Goal: Navigation & Orientation: Find specific page/section

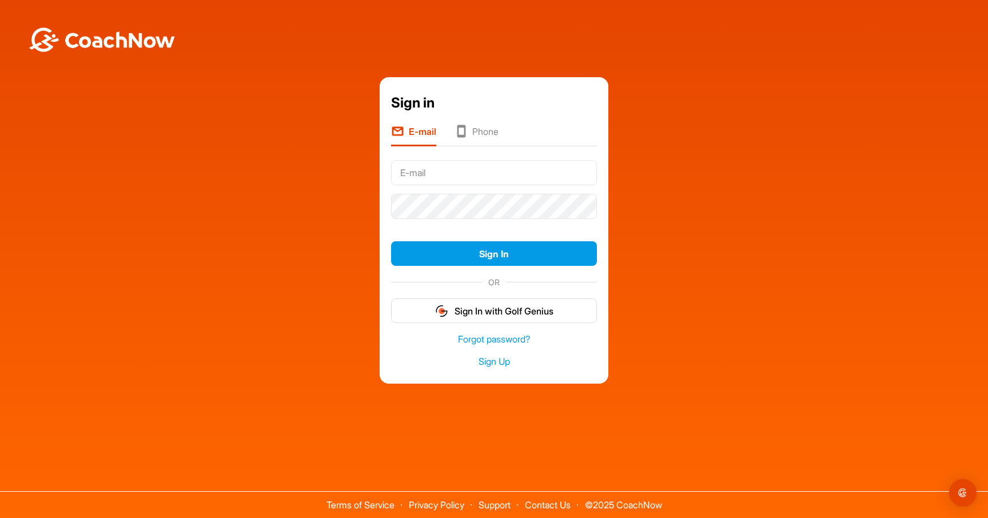
click at [0, 517] on com-1password-button at bounding box center [0, 518] width 0 height 0
click at [552, 175] on input "text" at bounding box center [494, 172] width 206 height 25
type input "[EMAIL_ADDRESS][DOMAIN_NAME]"
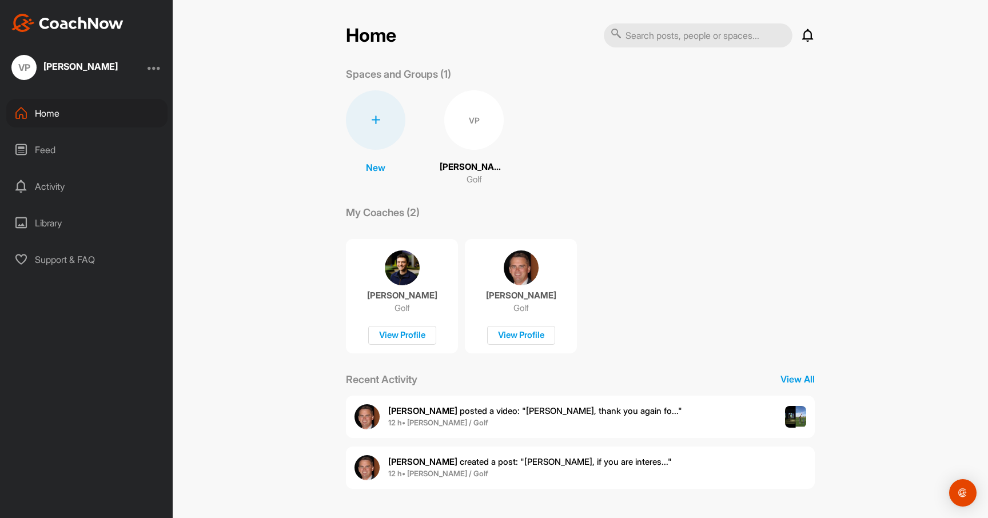
click at [61, 154] on div "Feed" at bounding box center [86, 150] width 161 height 29
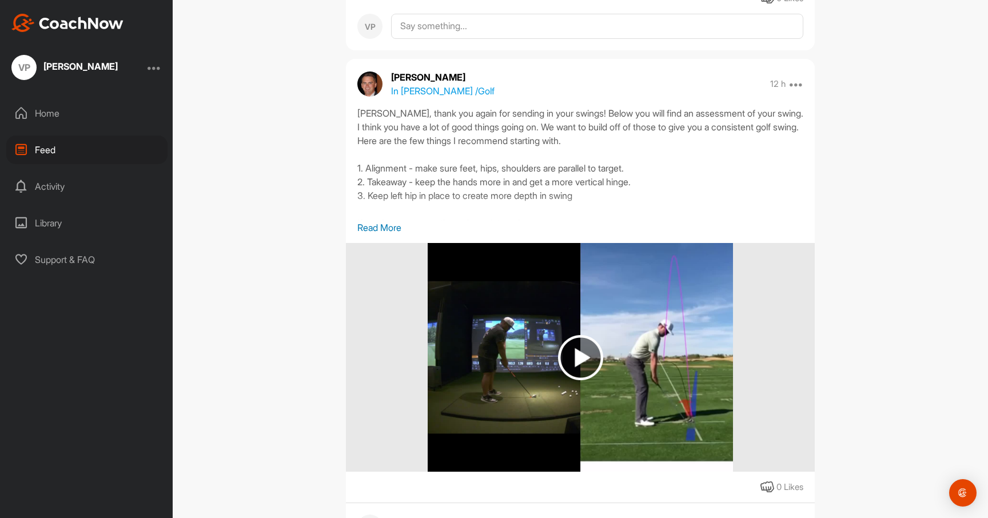
scroll to position [310, 0]
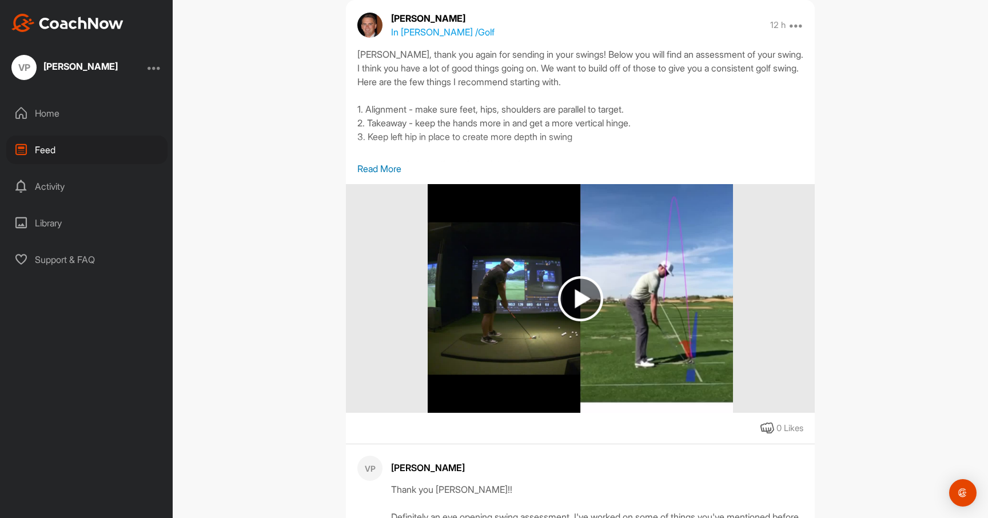
click at [576, 320] on img at bounding box center [580, 298] width 45 height 45
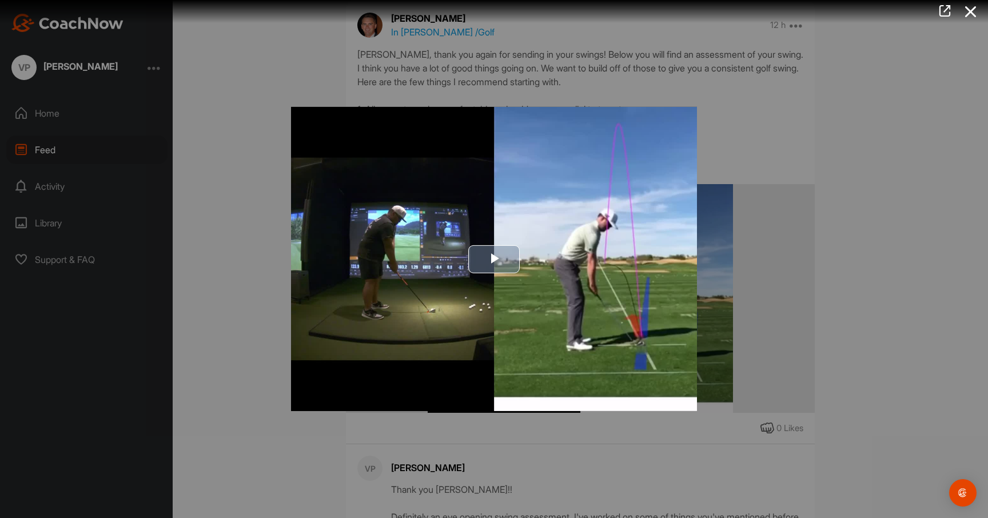
click at [495, 275] on img "Video Player" at bounding box center [494, 259] width 406 height 304
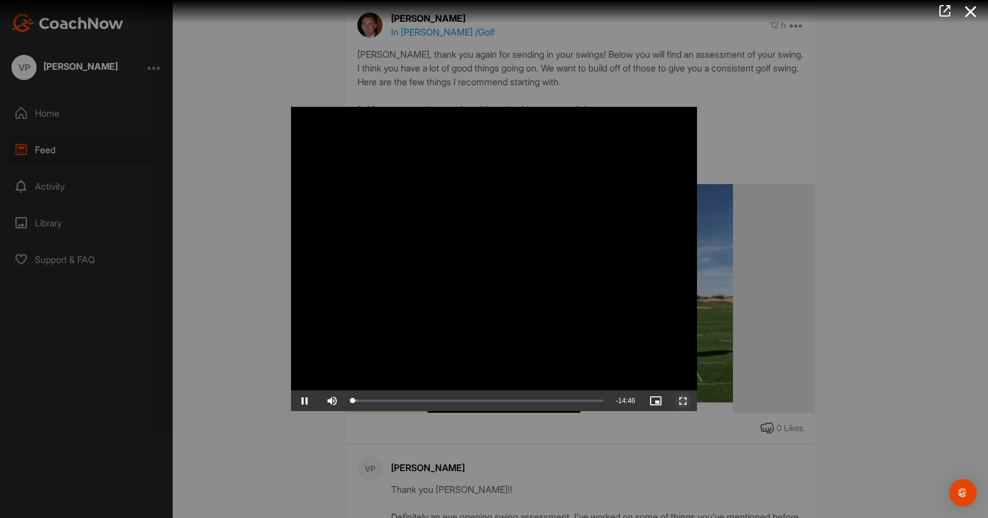
click at [684, 401] on span "Video Player" at bounding box center [683, 401] width 27 height 0
